Goal: Task Accomplishment & Management: Use online tool/utility

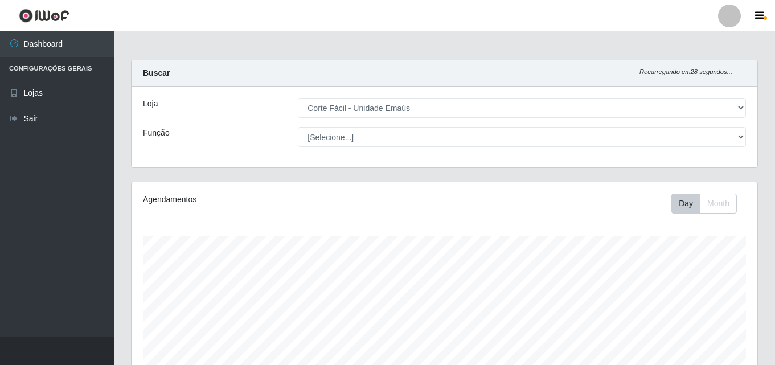
select select "201"
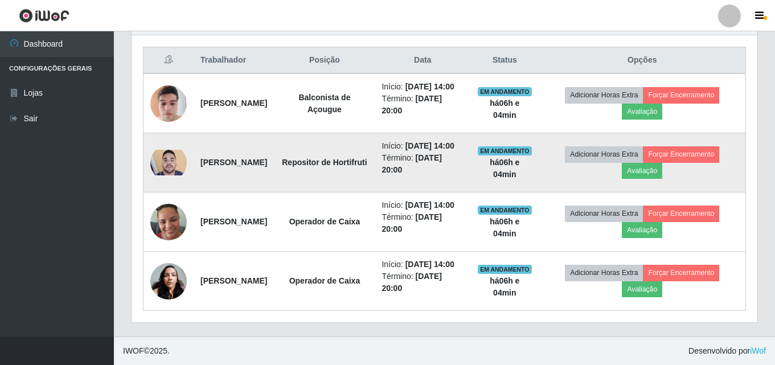
scroll to position [236, 626]
click at [711, 146] on button "Forçar Encerramento" at bounding box center [681, 154] width 76 height 16
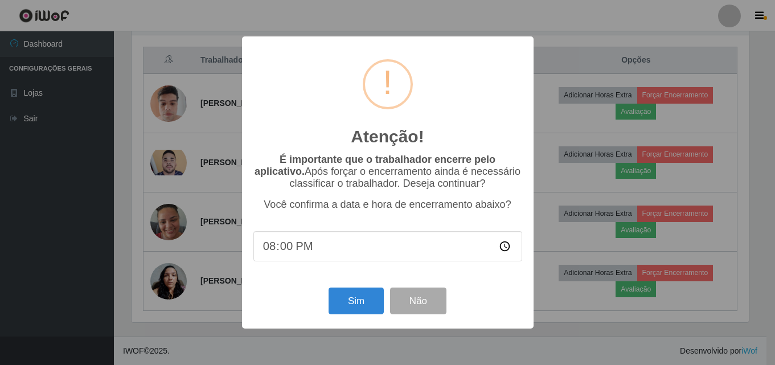
scroll to position [236, 621]
click at [342, 290] on div "Sim Não" at bounding box center [389, 301] width 269 height 32
click at [355, 305] on button "Sim" at bounding box center [357, 301] width 55 height 27
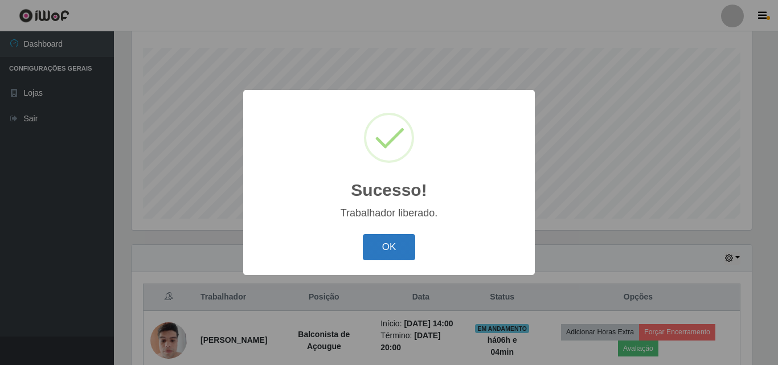
click at [386, 246] on button "OK" at bounding box center [389, 247] width 53 height 27
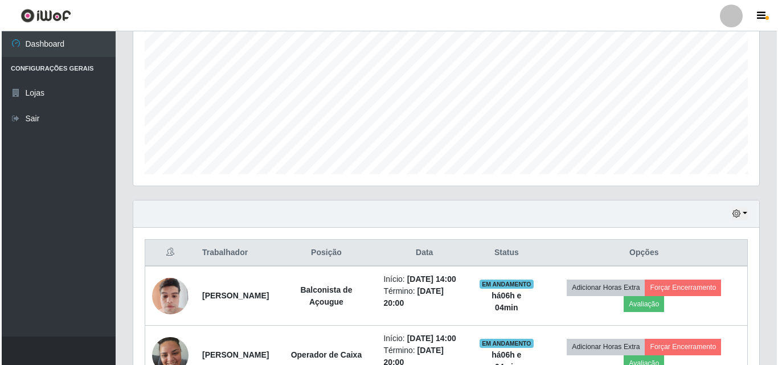
scroll to position [303, 0]
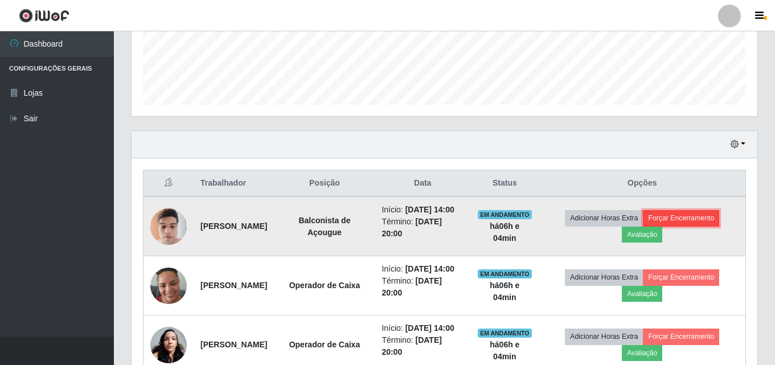
click at [720, 222] on button "Forçar Encerramento" at bounding box center [681, 218] width 76 height 16
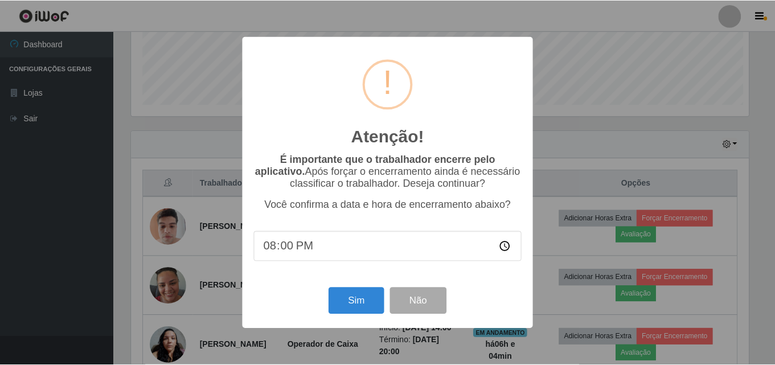
scroll to position [236, 621]
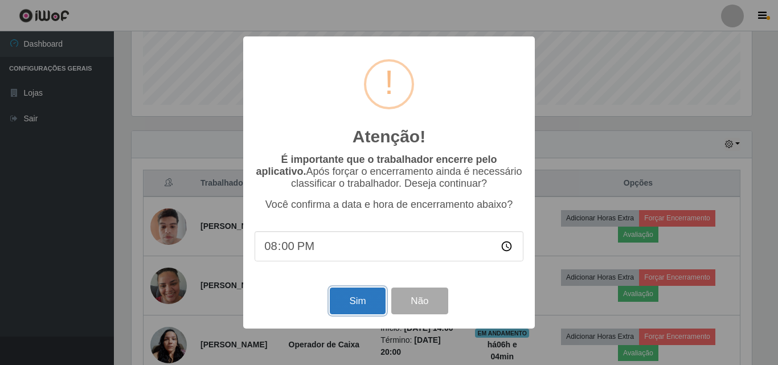
click at [349, 300] on button "Sim" at bounding box center [357, 301] width 55 height 27
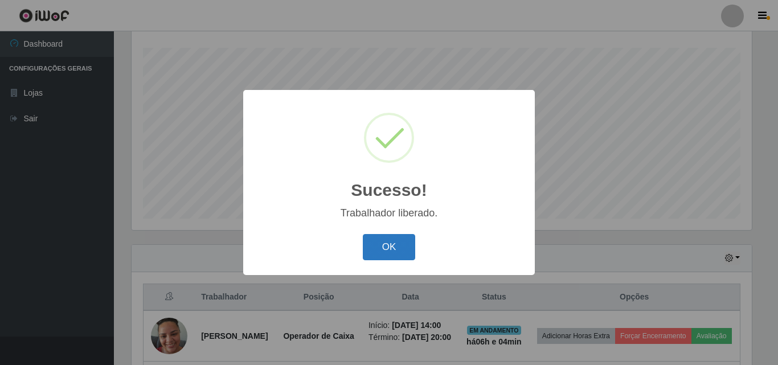
click at [395, 249] on button "OK" at bounding box center [389, 247] width 53 height 27
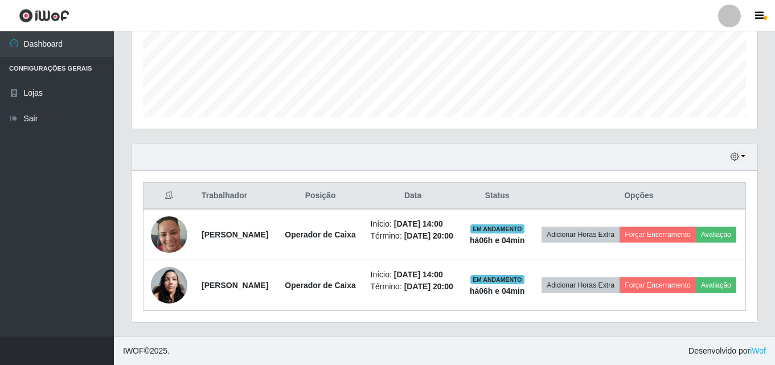
scroll to position [331, 0]
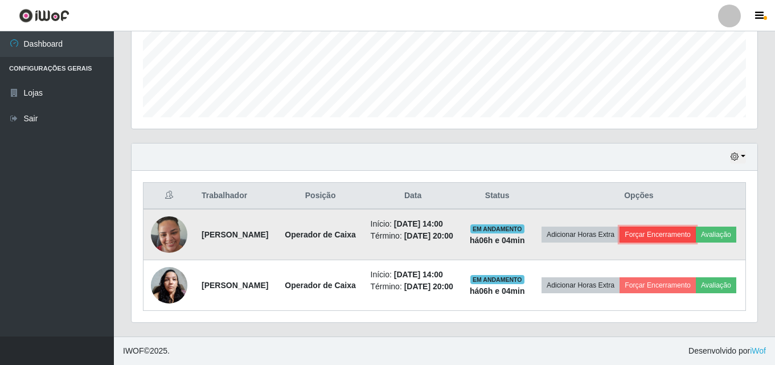
click at [696, 227] on button "Forçar Encerramento" at bounding box center [658, 235] width 76 height 16
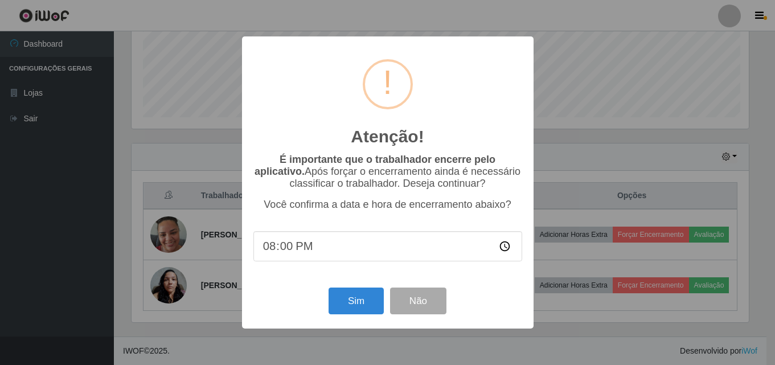
scroll to position [236, 621]
drag, startPoint x: 371, startPoint y: 301, endPoint x: 395, endPoint y: 281, distance: 31.2
click at [370, 301] on button "Sim" at bounding box center [357, 301] width 55 height 27
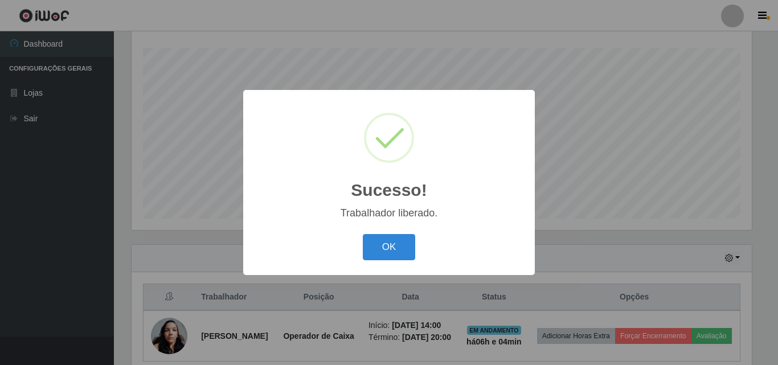
click at [417, 245] on div "OK Cancel" at bounding box center [389, 247] width 269 height 32
click at [416, 244] on div "OK Cancel" at bounding box center [389, 247] width 269 height 32
click at [399, 251] on button "OK" at bounding box center [389, 247] width 53 height 27
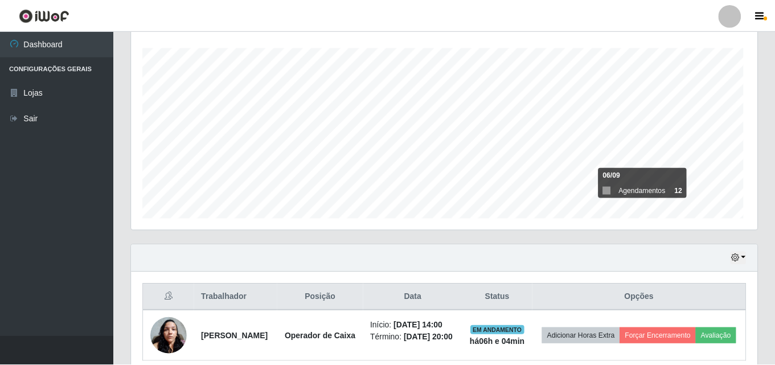
scroll to position [0, 0]
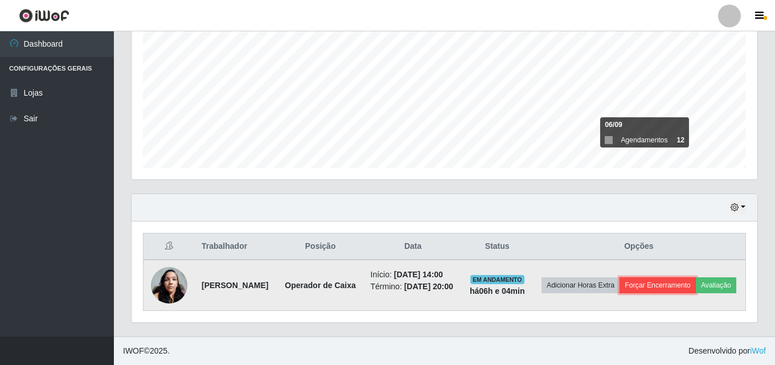
click at [696, 277] on button "Forçar Encerramento" at bounding box center [658, 285] width 76 height 16
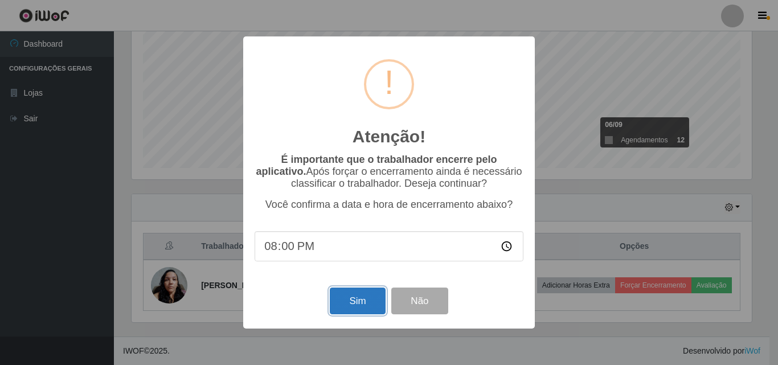
click at [374, 305] on button "Sim" at bounding box center [357, 301] width 55 height 27
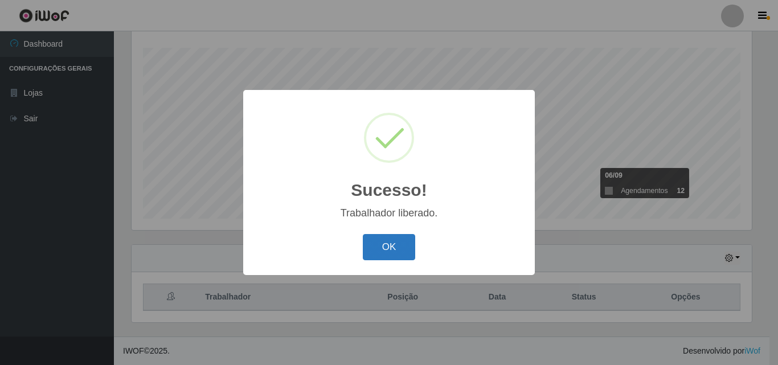
click at [407, 255] on button "OK" at bounding box center [389, 247] width 53 height 27
